Goal: Task Accomplishment & Management: Complete application form

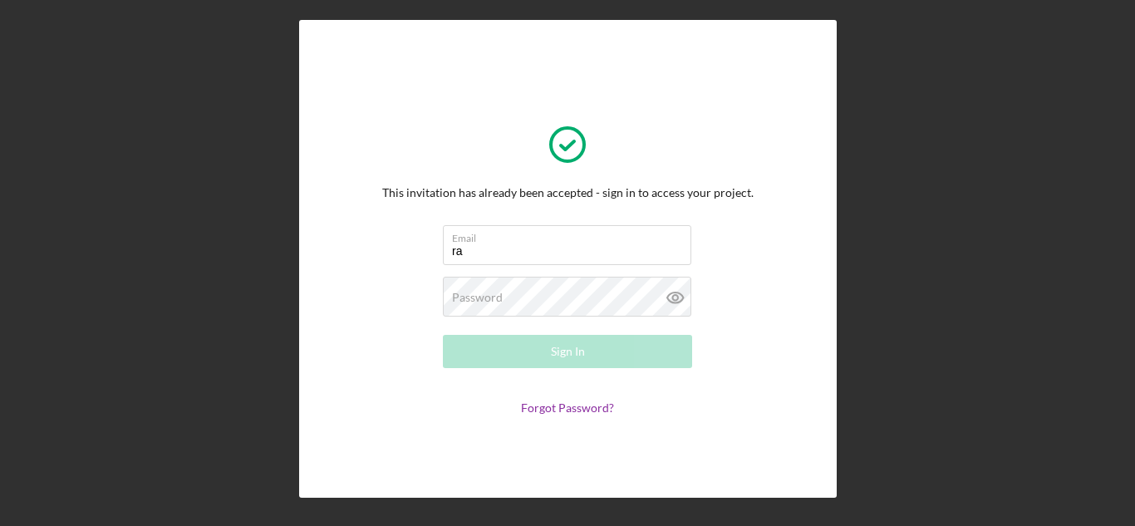
type input "[EMAIL_ADDRESS][DOMAIN_NAME]"
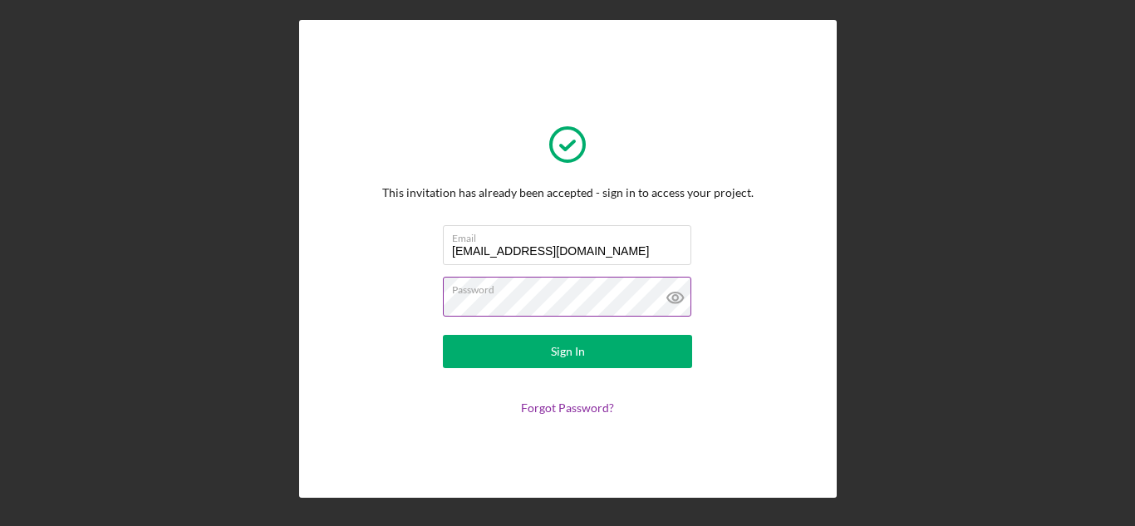
click at [692, 299] on icon at bounding box center [676, 298] width 42 height 42
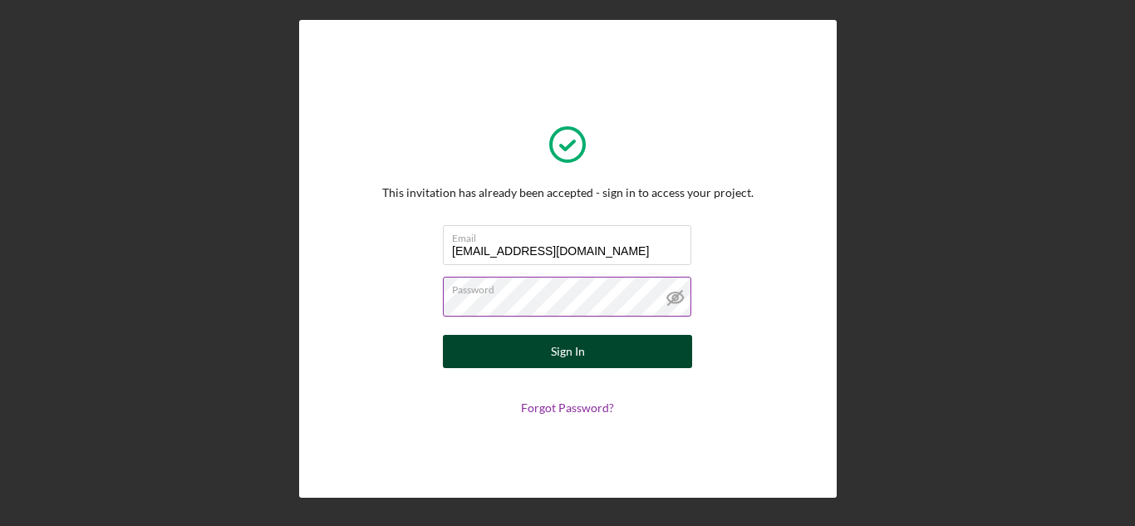
click at [647, 354] on button "Sign In" at bounding box center [567, 351] width 249 height 33
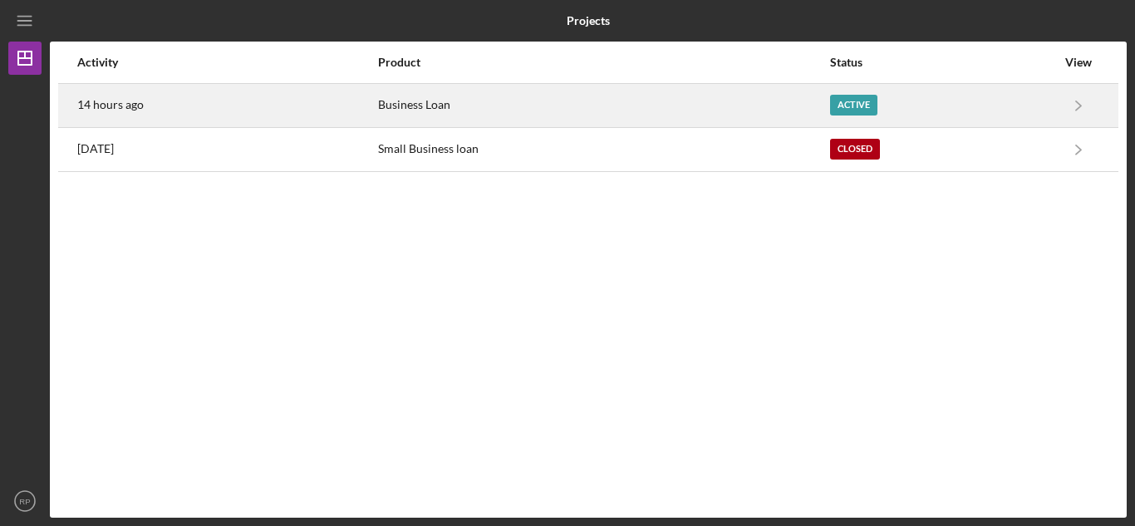
click at [854, 111] on div "Active" at bounding box center [853, 105] width 47 height 21
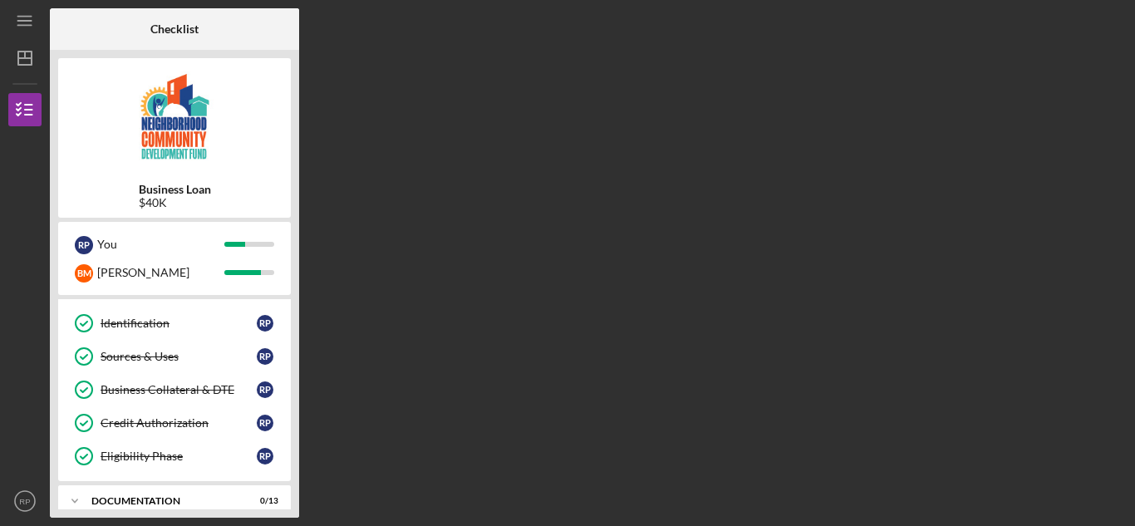
scroll to position [314, 0]
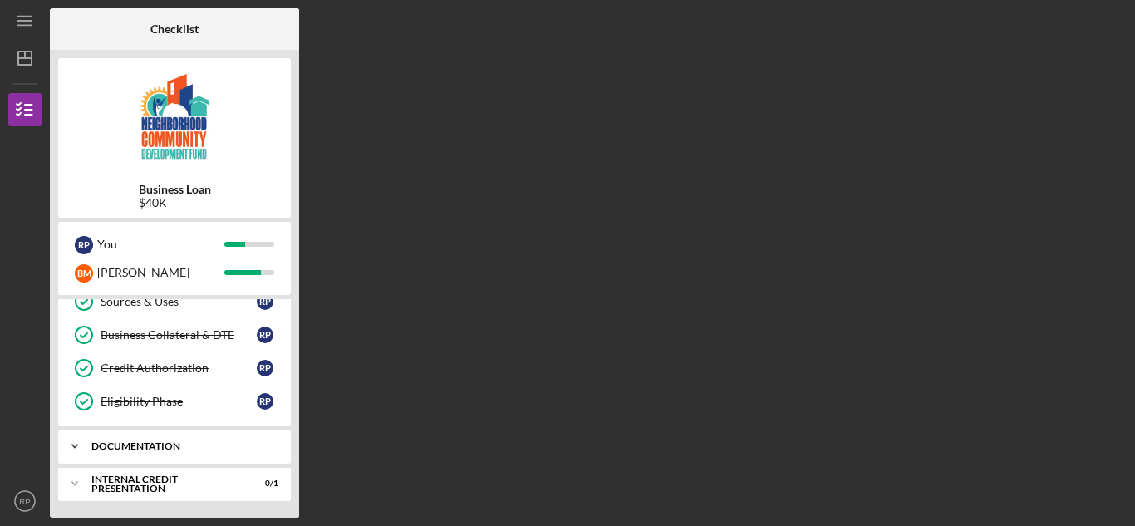
click at [187, 448] on div "documentation" at bounding box center [180, 446] width 179 height 10
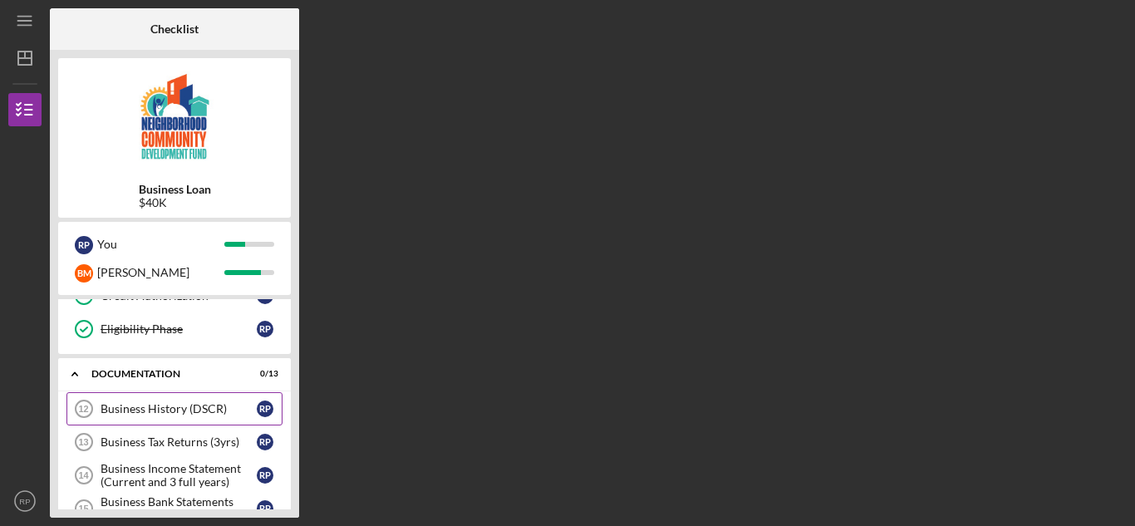
scroll to position [385, 0]
click at [18, 58] on line "button" at bounding box center [24, 58] width 13 height 0
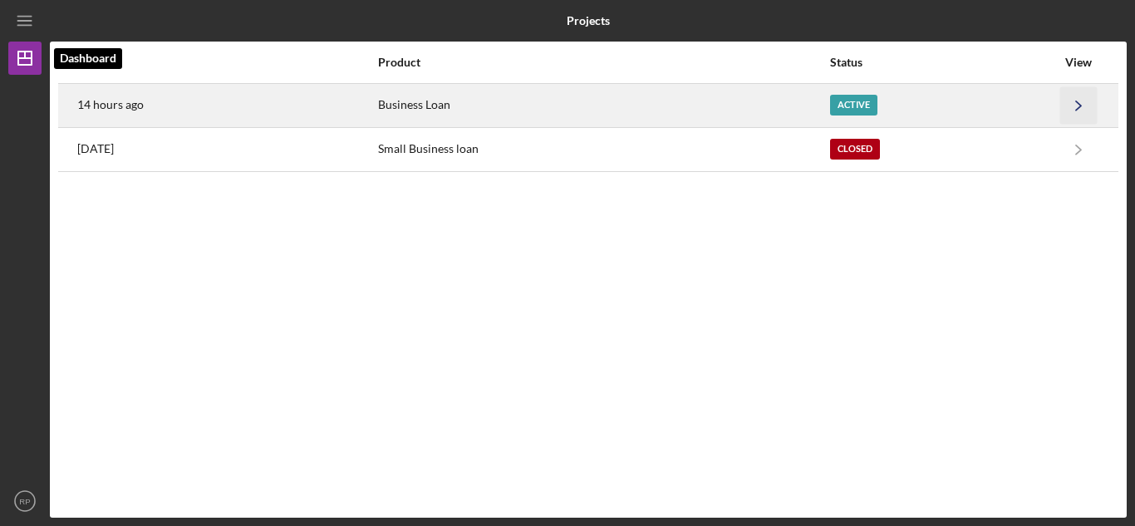
click at [1079, 110] on icon "Icon/Navigate" at bounding box center [1078, 104] width 37 height 37
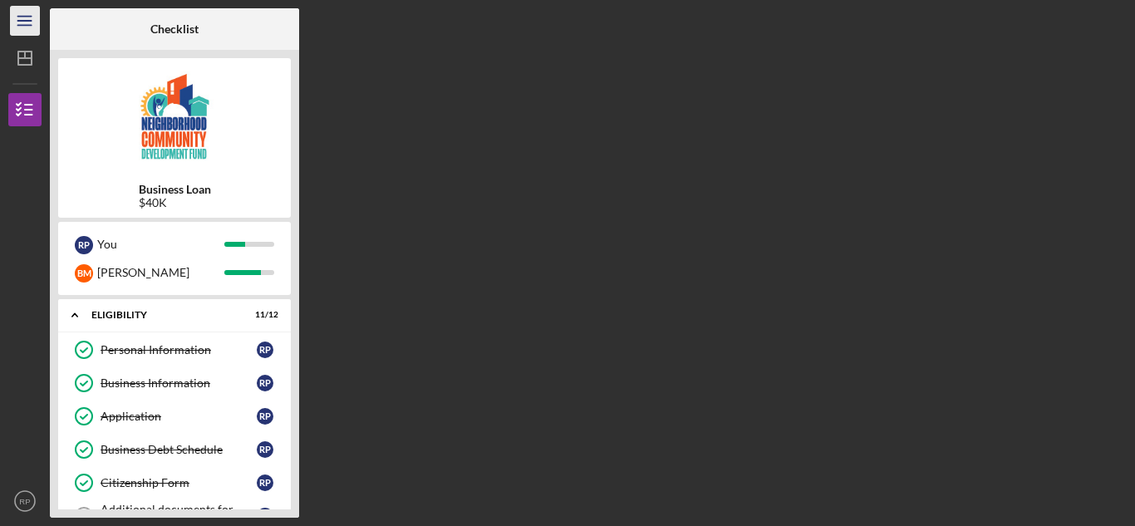
click at [24, 24] on icon "Icon/Menu" at bounding box center [25, 20] width 37 height 37
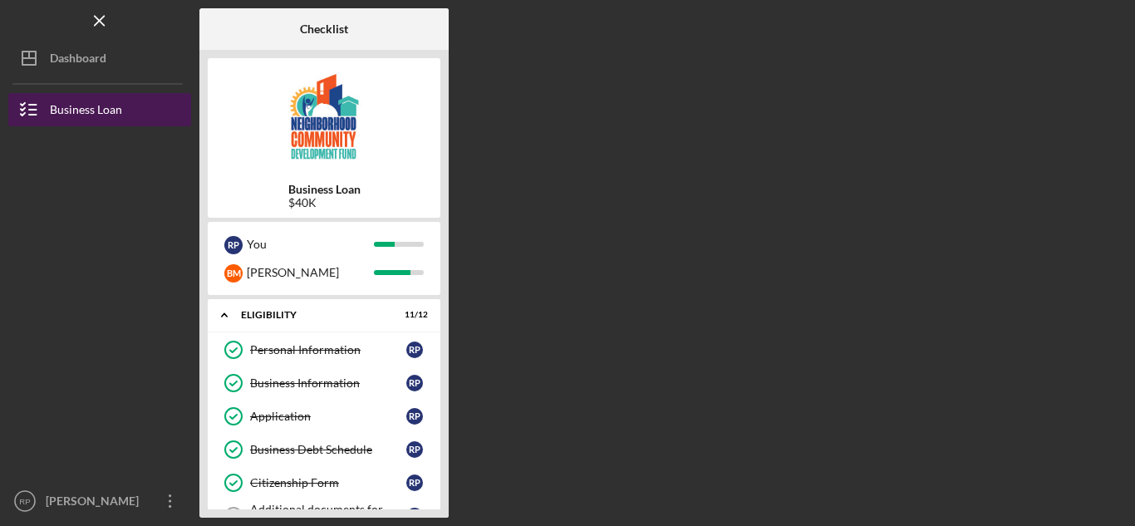
click at [113, 107] on div "Business Loan" at bounding box center [86, 111] width 72 height 37
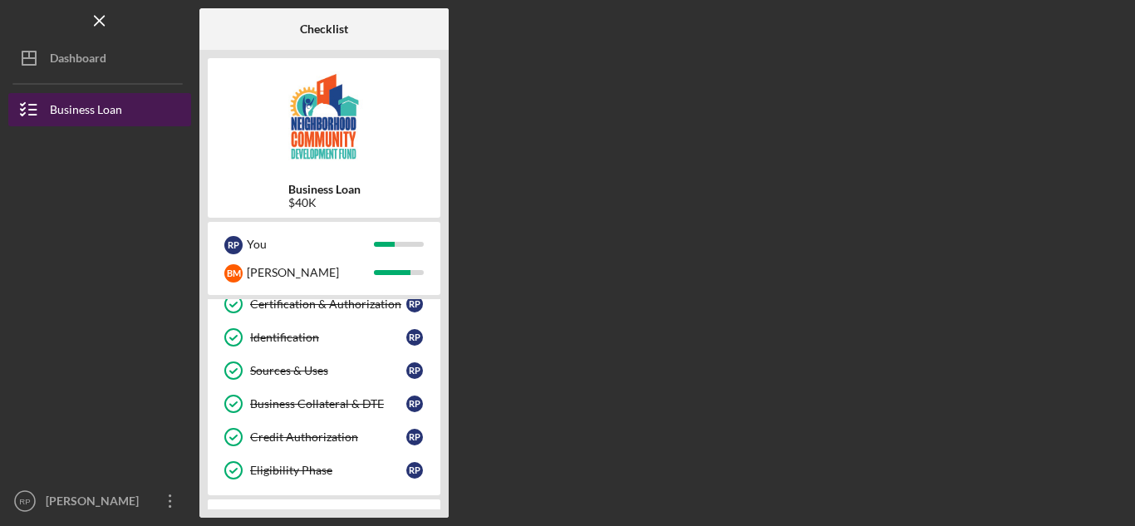
scroll to position [314, 0]
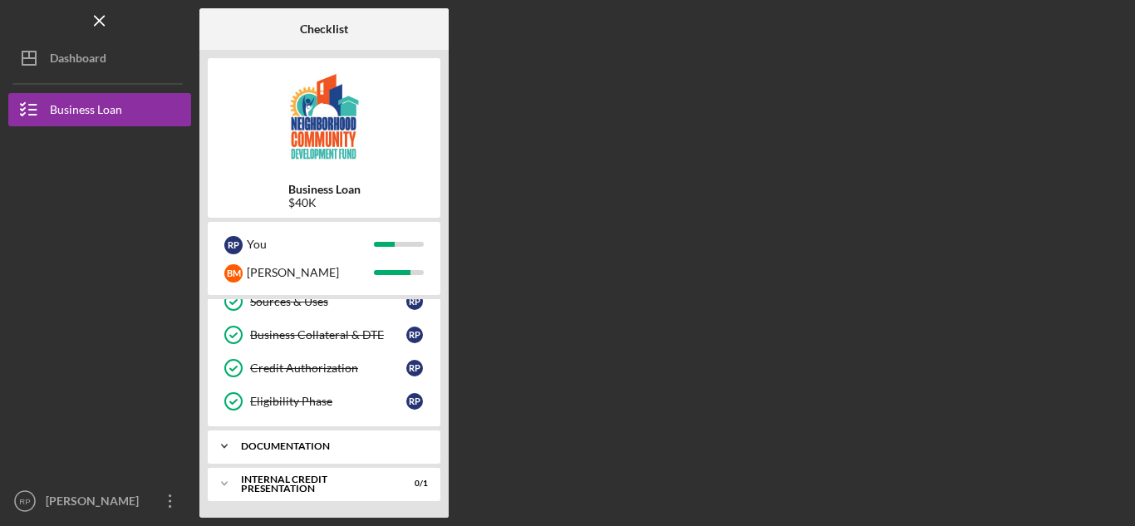
click at [333, 441] on div "documentation" at bounding box center [330, 446] width 179 height 10
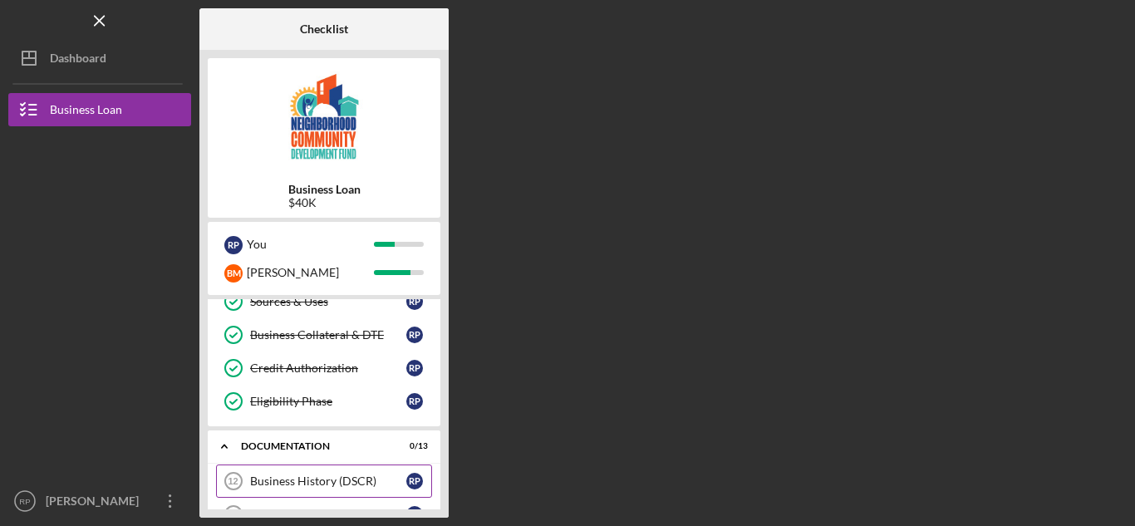
click at [348, 488] on div "Business History (DSCR)" at bounding box center [328, 480] width 156 height 13
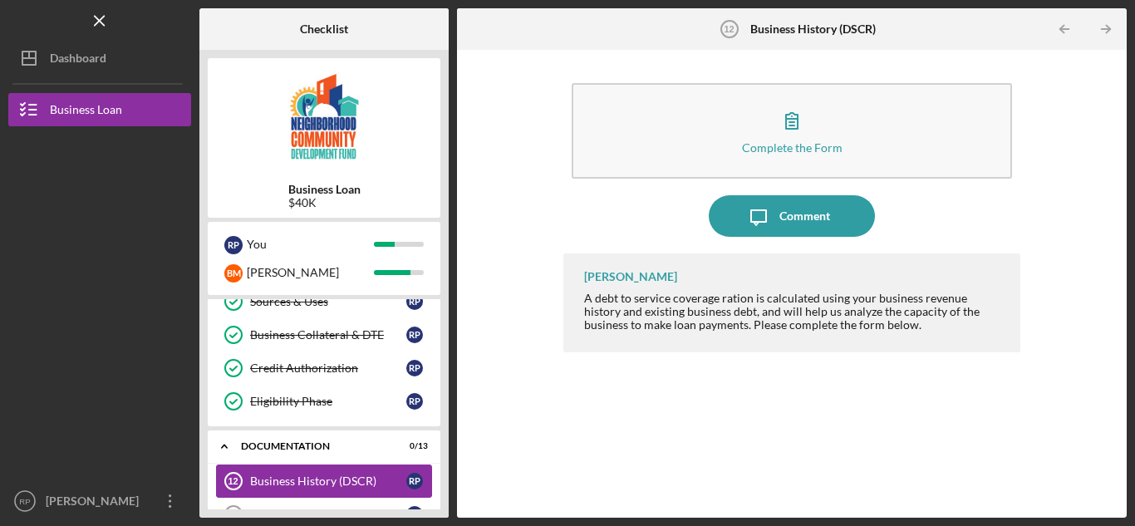
click at [140, 482] on div at bounding box center [99, 395] width 183 height 179
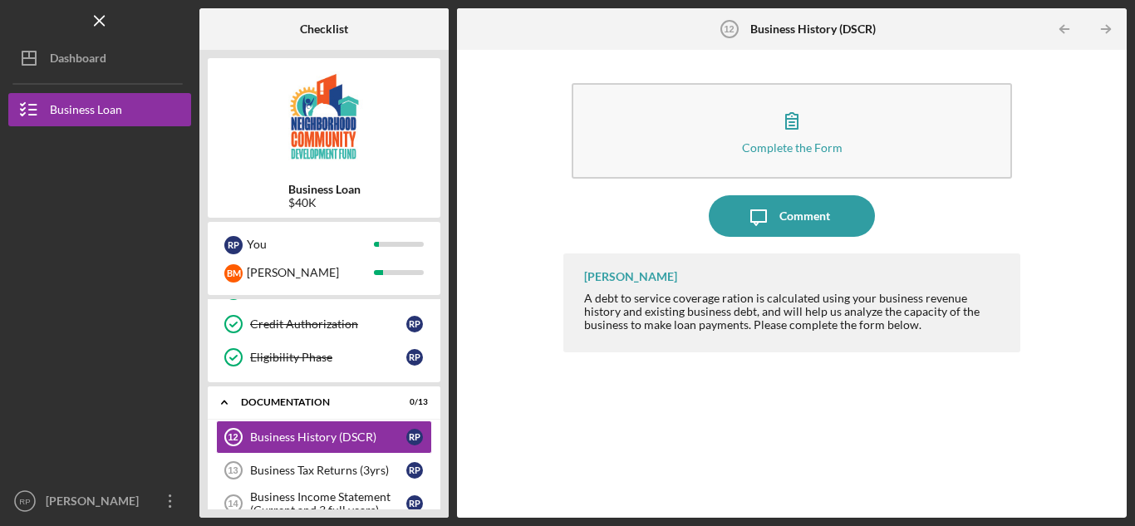
scroll to position [363, 0]
